Goal: Answer question/provide support

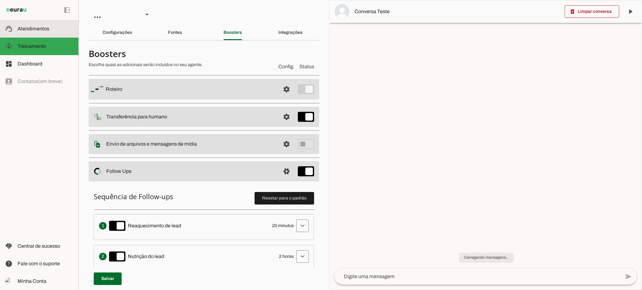
click at [50, 33] on md-item "support_agent Atendimentos Atendimentos" at bounding box center [39, 29] width 78 height 18
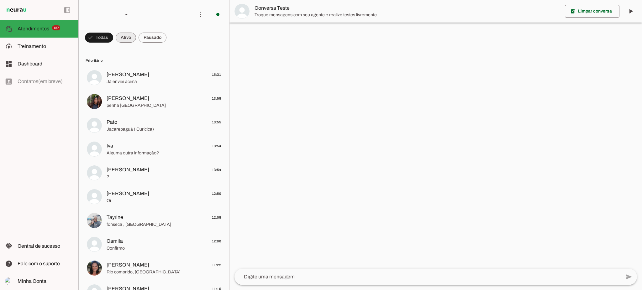
click at [128, 39] on span at bounding box center [126, 37] width 20 height 15
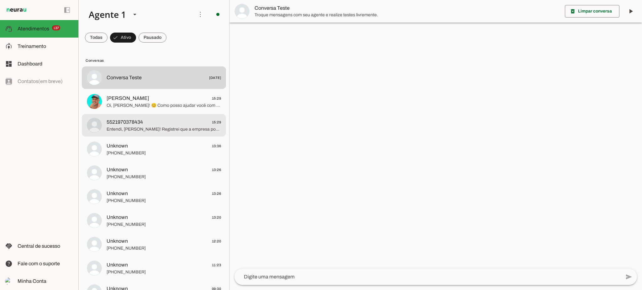
click at [156, 132] on span "Entendi, [PERSON_NAME]! Registrei que a empresa possui CNPJ. 😊 Vocês teriam alg…" at bounding box center [164, 129] width 114 height 6
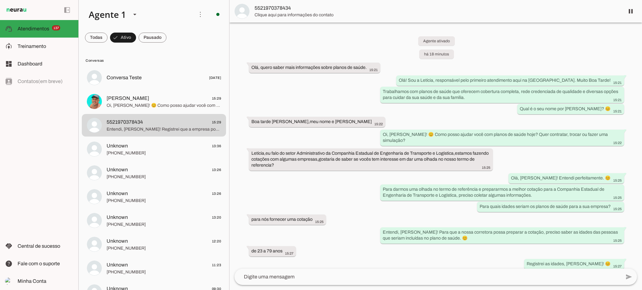
scroll to position [68, 0]
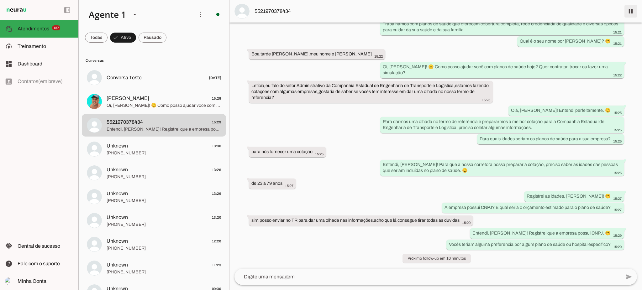
drag, startPoint x: 633, startPoint y: 9, endPoint x: 613, endPoint y: 31, distance: 29.9
click at [633, 9] on span at bounding box center [630, 11] width 15 height 15
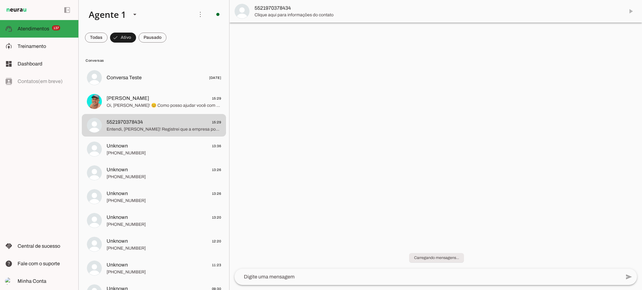
scroll to position [0, 0]
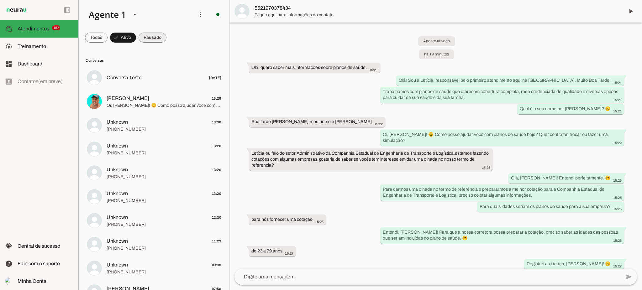
click at [149, 37] on span at bounding box center [152, 37] width 28 height 15
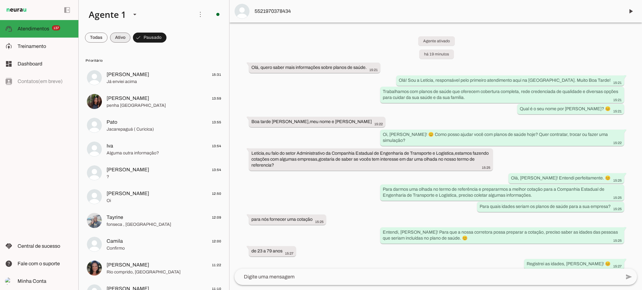
click at [115, 35] on span at bounding box center [120, 37] width 20 height 15
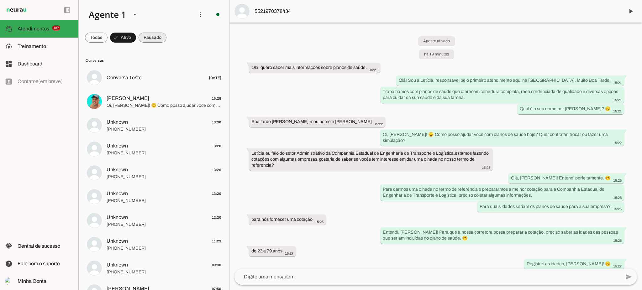
click at [153, 34] on span at bounding box center [152, 37] width 28 height 15
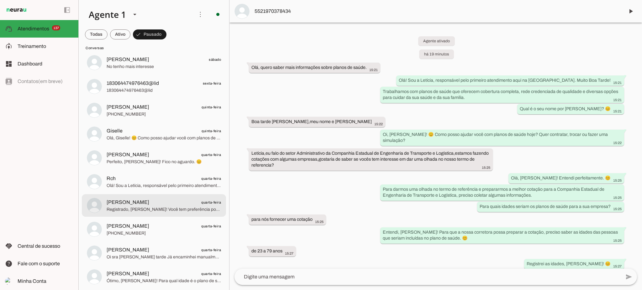
scroll to position [3216, 0]
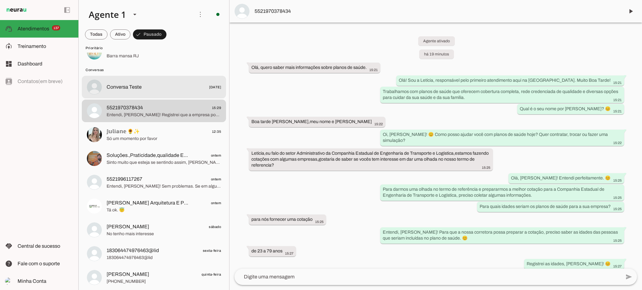
click at [144, 89] on span "Conversa Teste [DATE]" at bounding box center [164, 87] width 114 height 8
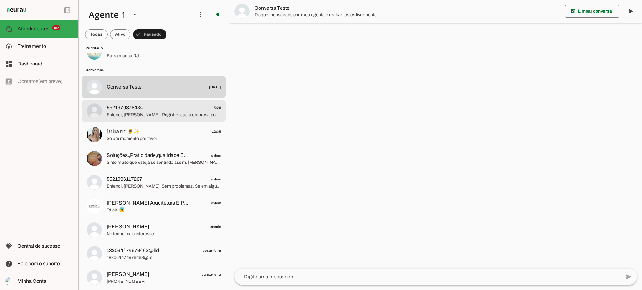
click at [143, 111] on span "5521970378434 15:29" at bounding box center [164, 108] width 114 height 8
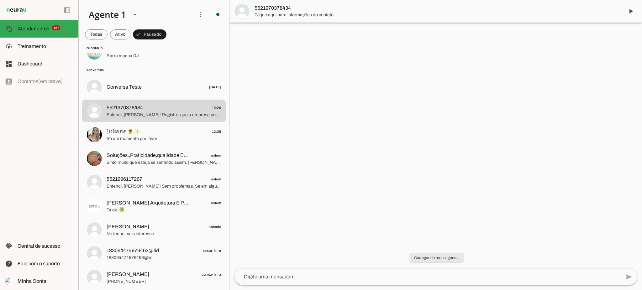
scroll to position [81, 0]
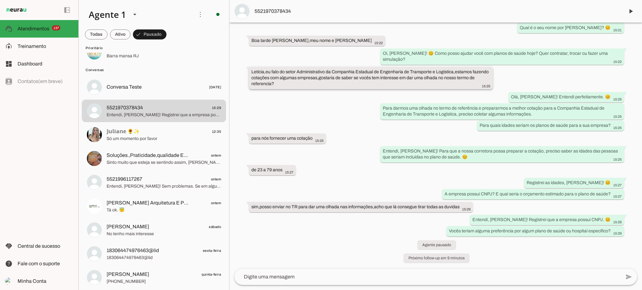
drag, startPoint x: 331, startPoint y: 71, endPoint x: 453, endPoint y: 68, distance: 121.6
click at [453, 68] on whatsapp-message-bubble "Letícia,eu falo do setor Administrativo da Companhia Estadual de Engenharia de …" at bounding box center [371, 78] width 244 height 22
